Goal: Task Accomplishment & Management: Manage account settings

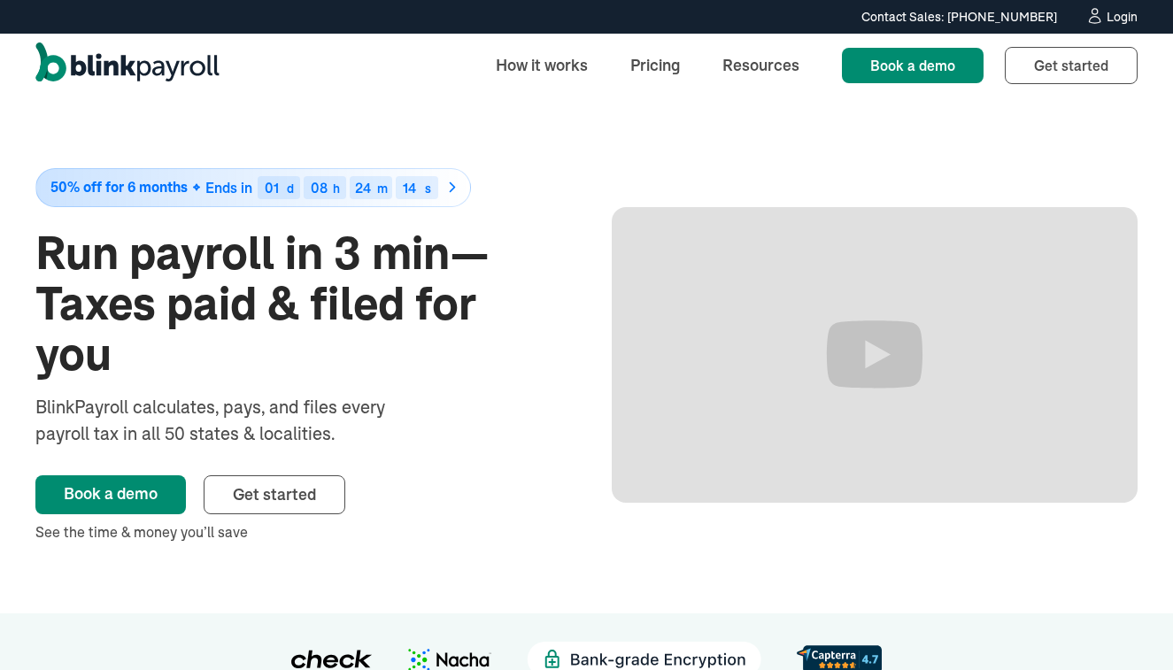
click at [1098, 17] on icon at bounding box center [1094, 20] width 11 height 7
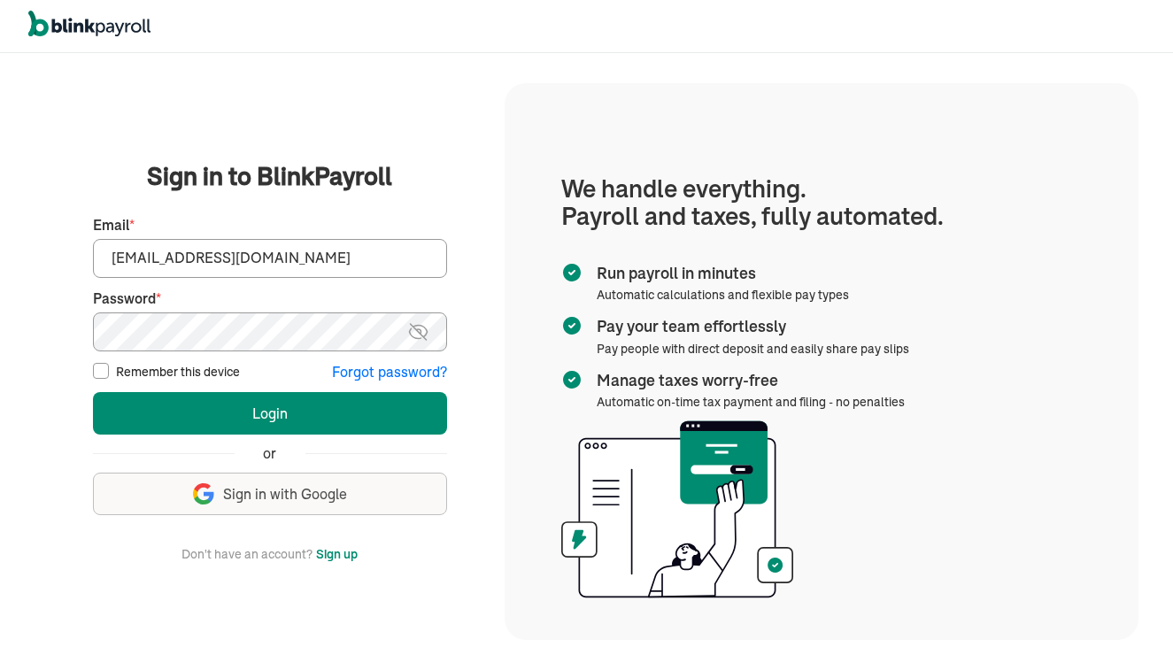
type input "[EMAIL_ADDRESS][DOMAIN_NAME]"
click at [269, 413] on button "Login" at bounding box center [270, 413] width 354 height 42
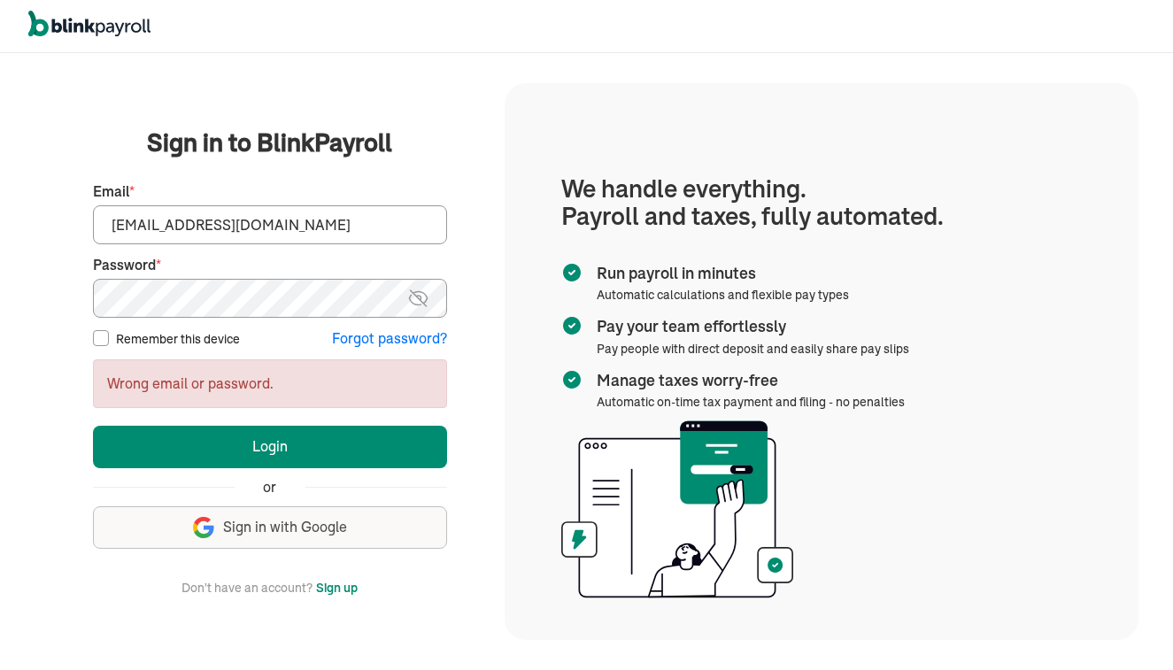
click at [425, 305] on img at bounding box center [418, 298] width 22 height 21
click at [269, 445] on button "Login" at bounding box center [270, 447] width 354 height 42
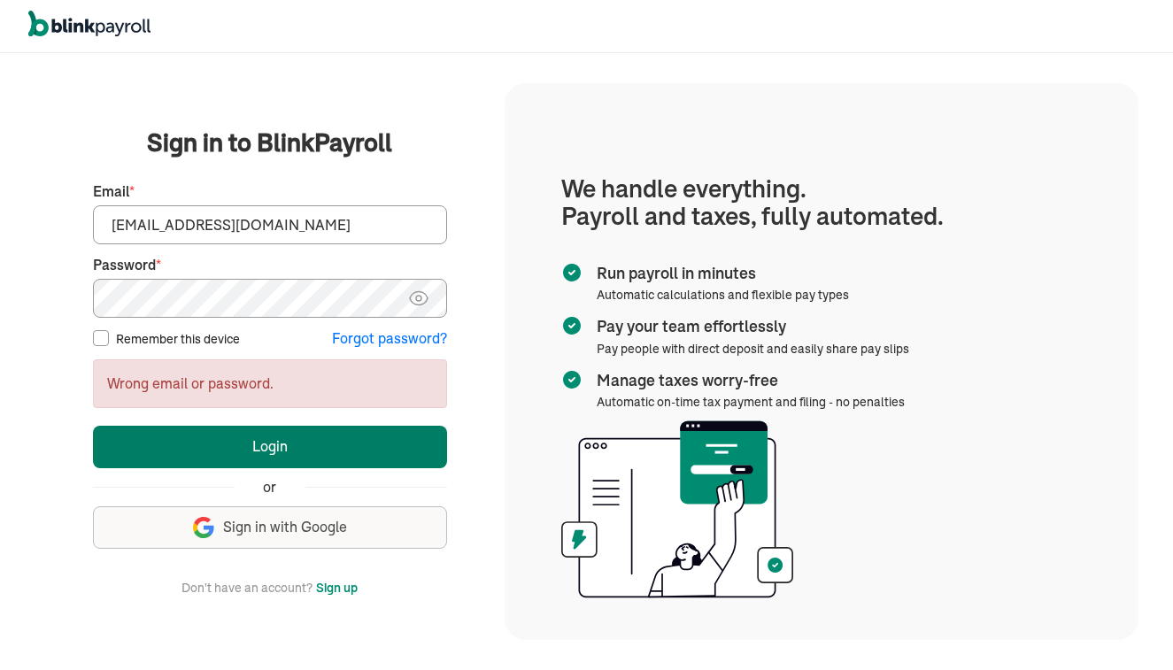
click at [344, 443] on button "Login" at bounding box center [270, 447] width 354 height 42
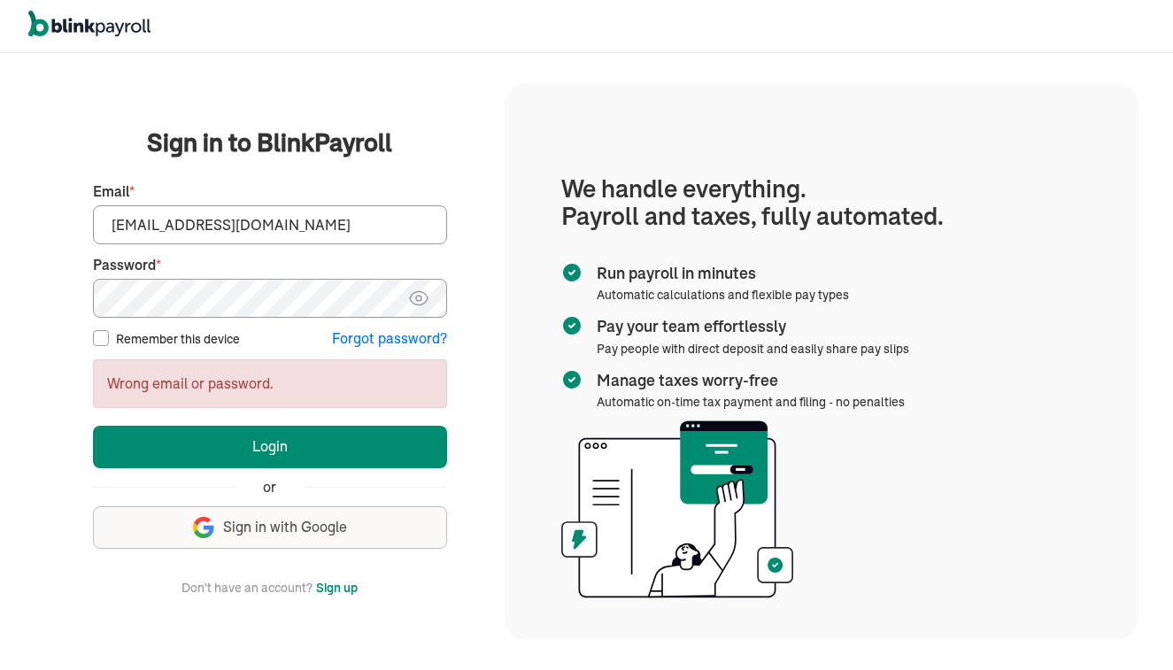
click at [80, 300] on main "Sign in to BlinkPayroll Sign in 30-day free trial Sign up now, get 20% off for …" at bounding box center [270, 361] width 427 height 473
click at [269, 445] on button "Login" at bounding box center [270, 447] width 354 height 42
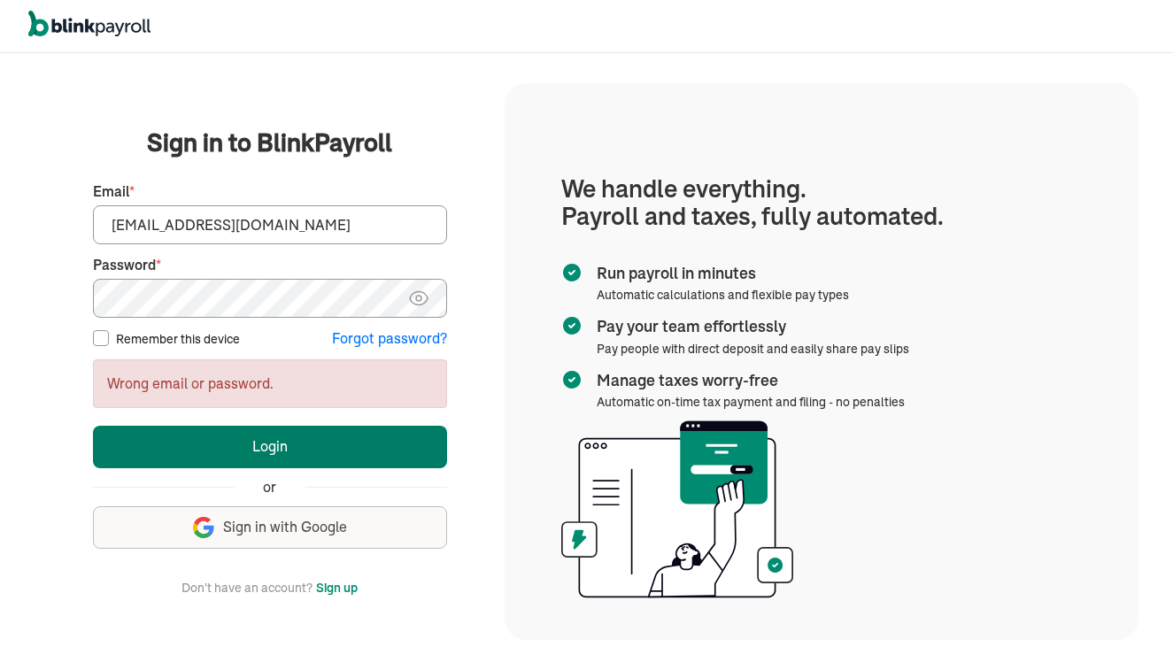
click at [168, 459] on button "Login" at bounding box center [270, 447] width 354 height 42
click at [248, 441] on button "Login" at bounding box center [270, 447] width 354 height 42
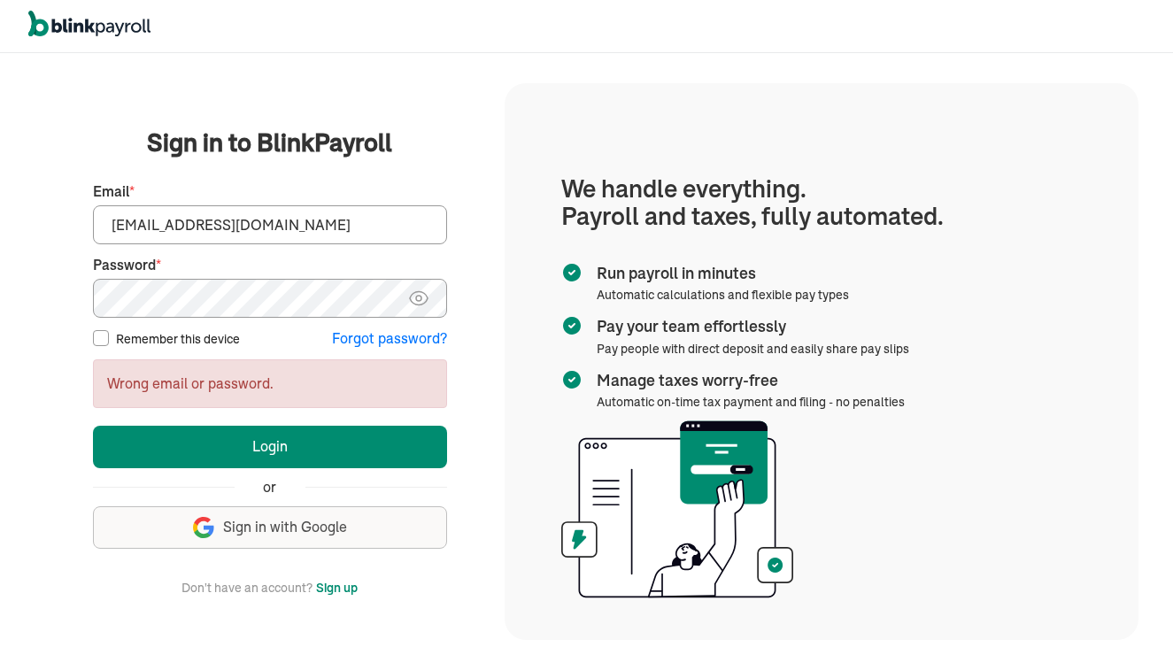
click at [54, 298] on div "We handle it all. Payroll and taxes, fully automated. Back Forgot your password…" at bounding box center [269, 362] width 469 height 614
click at [269, 445] on button "Login" at bounding box center [270, 447] width 354 height 42
click at [30, 269] on div "We handle it all. Payroll and taxes, fully automated. Back Forgot your password…" at bounding box center [586, 361] width 1173 height 617
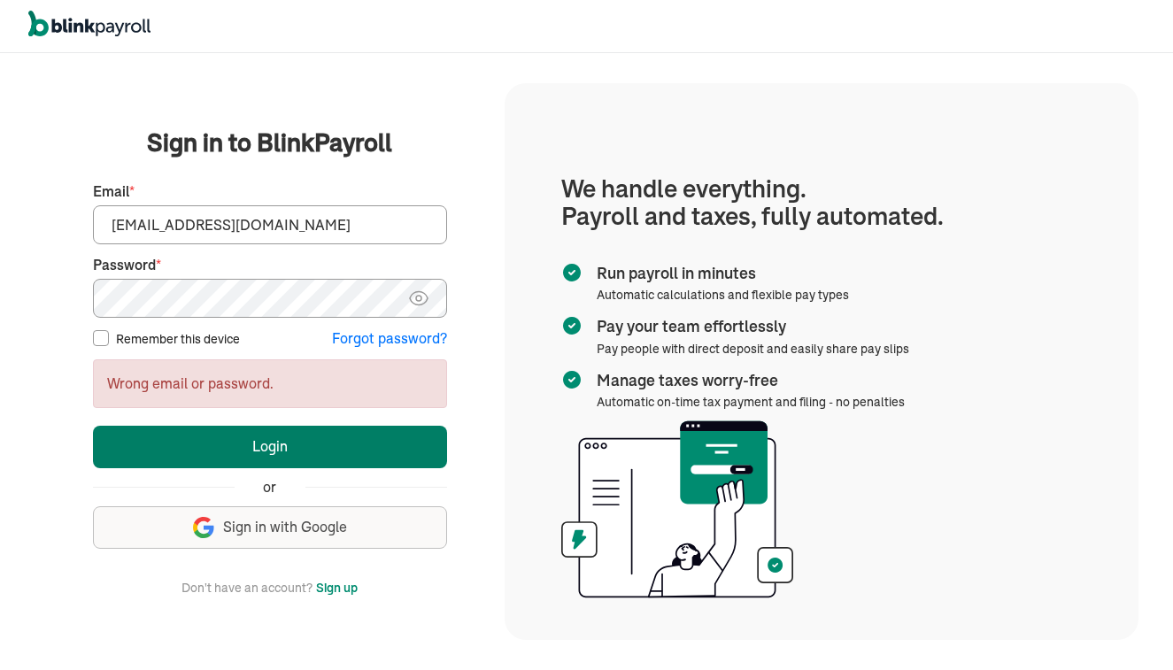
click at [162, 444] on button "Login" at bounding box center [270, 447] width 354 height 42
